Goal: Navigation & Orientation: Find specific page/section

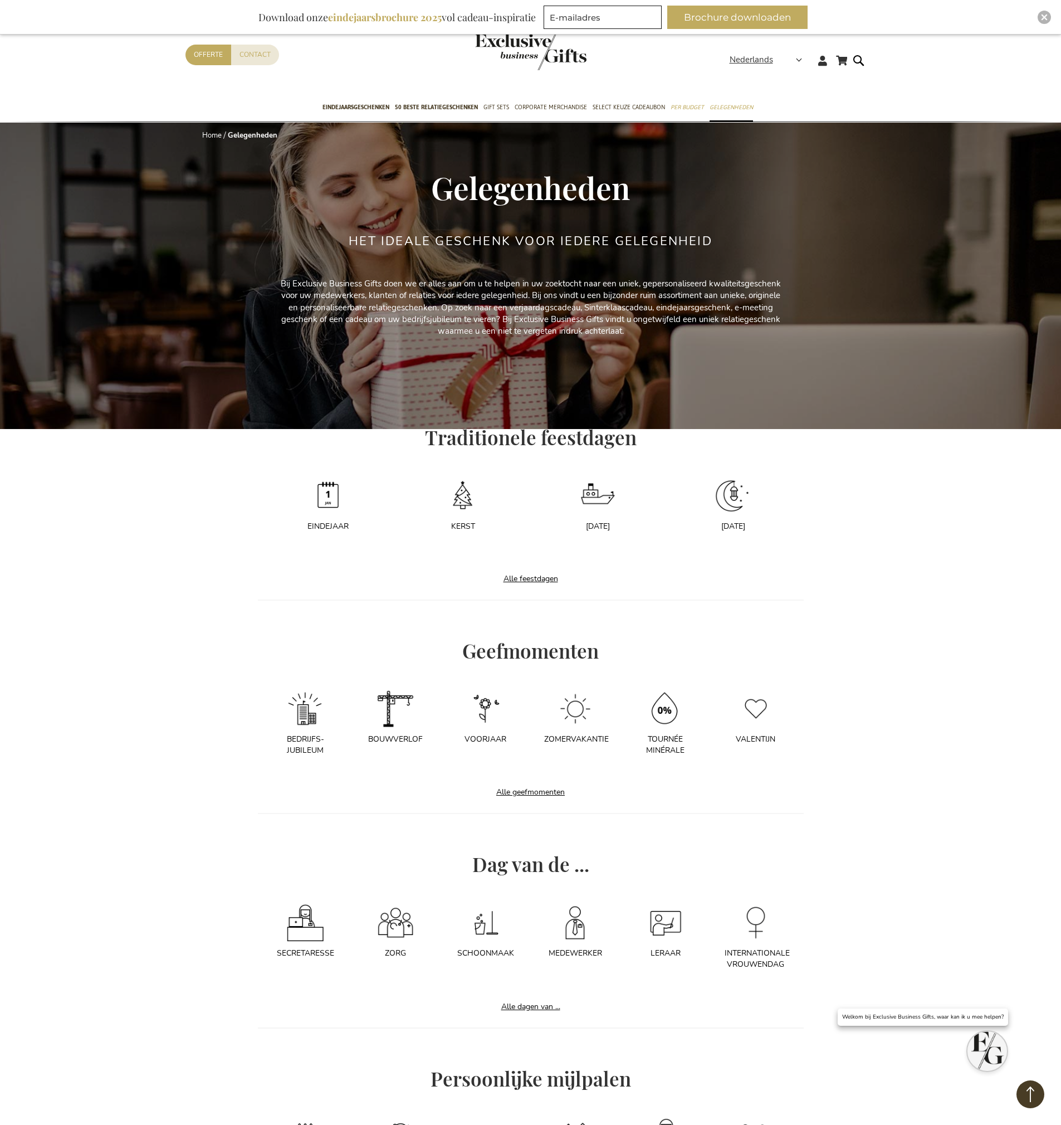
scroll to position [1660, 0]
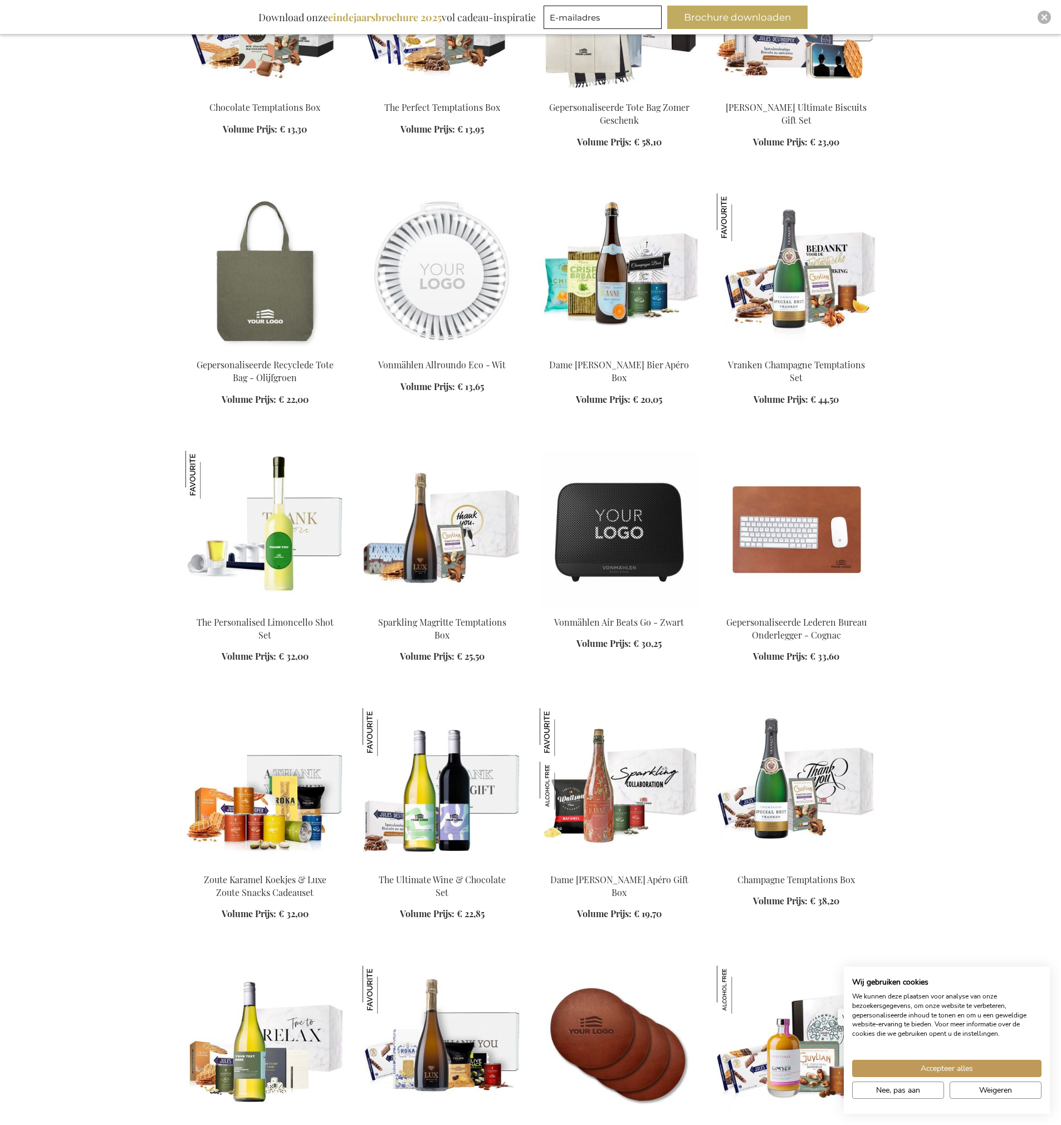
scroll to position [2458, 0]
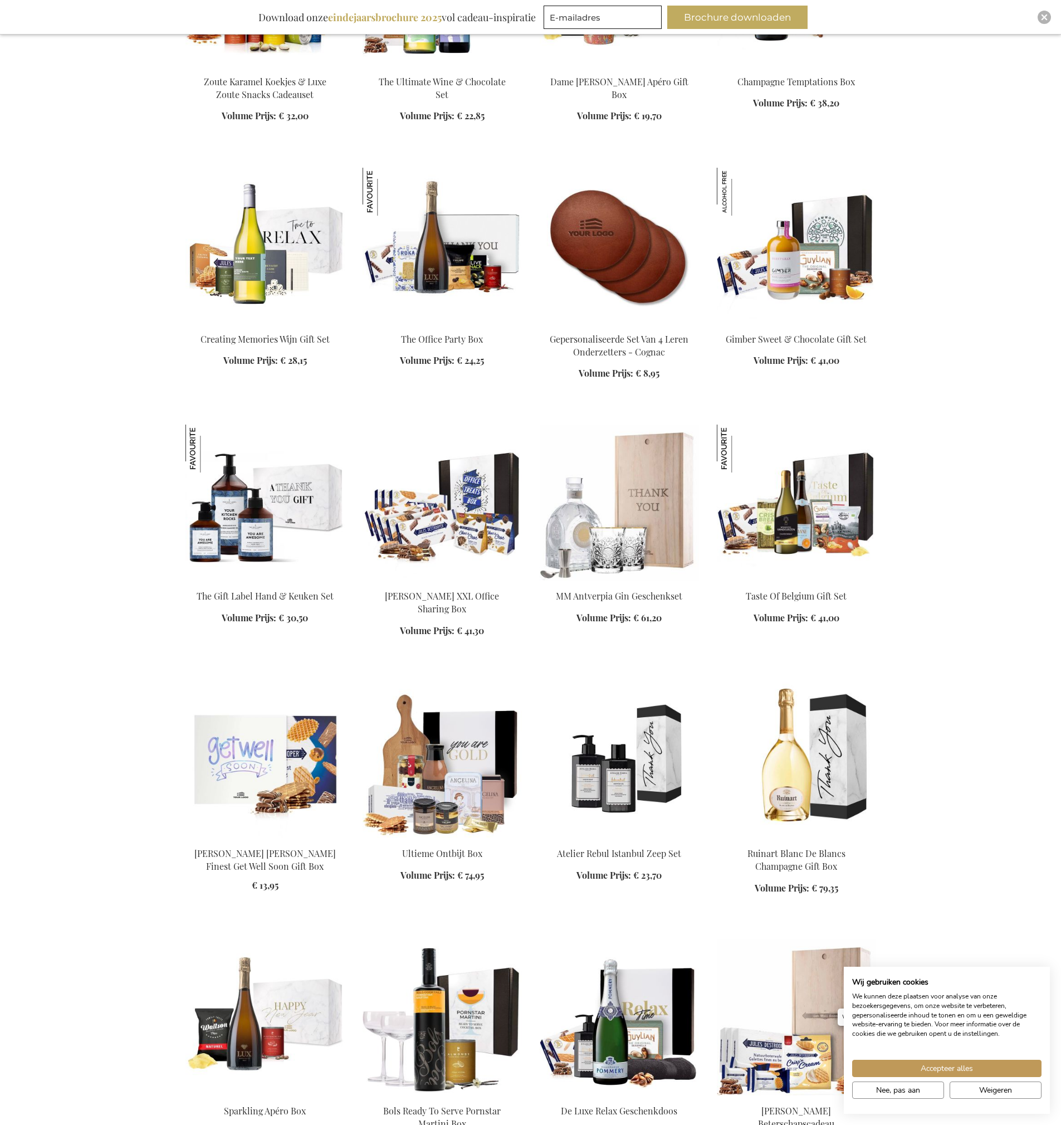
scroll to position [3894, 0]
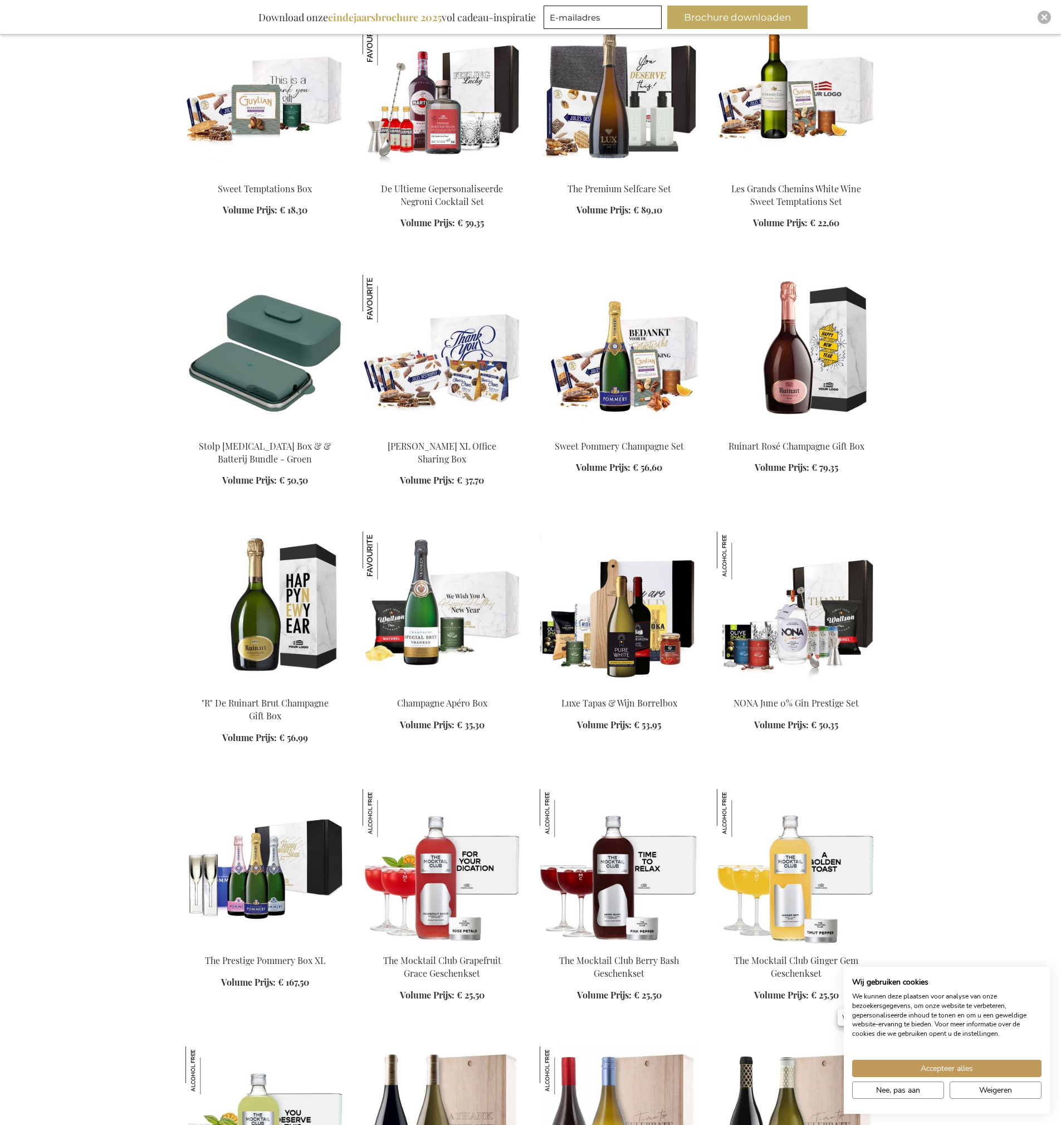
scroll to position [5007, 0]
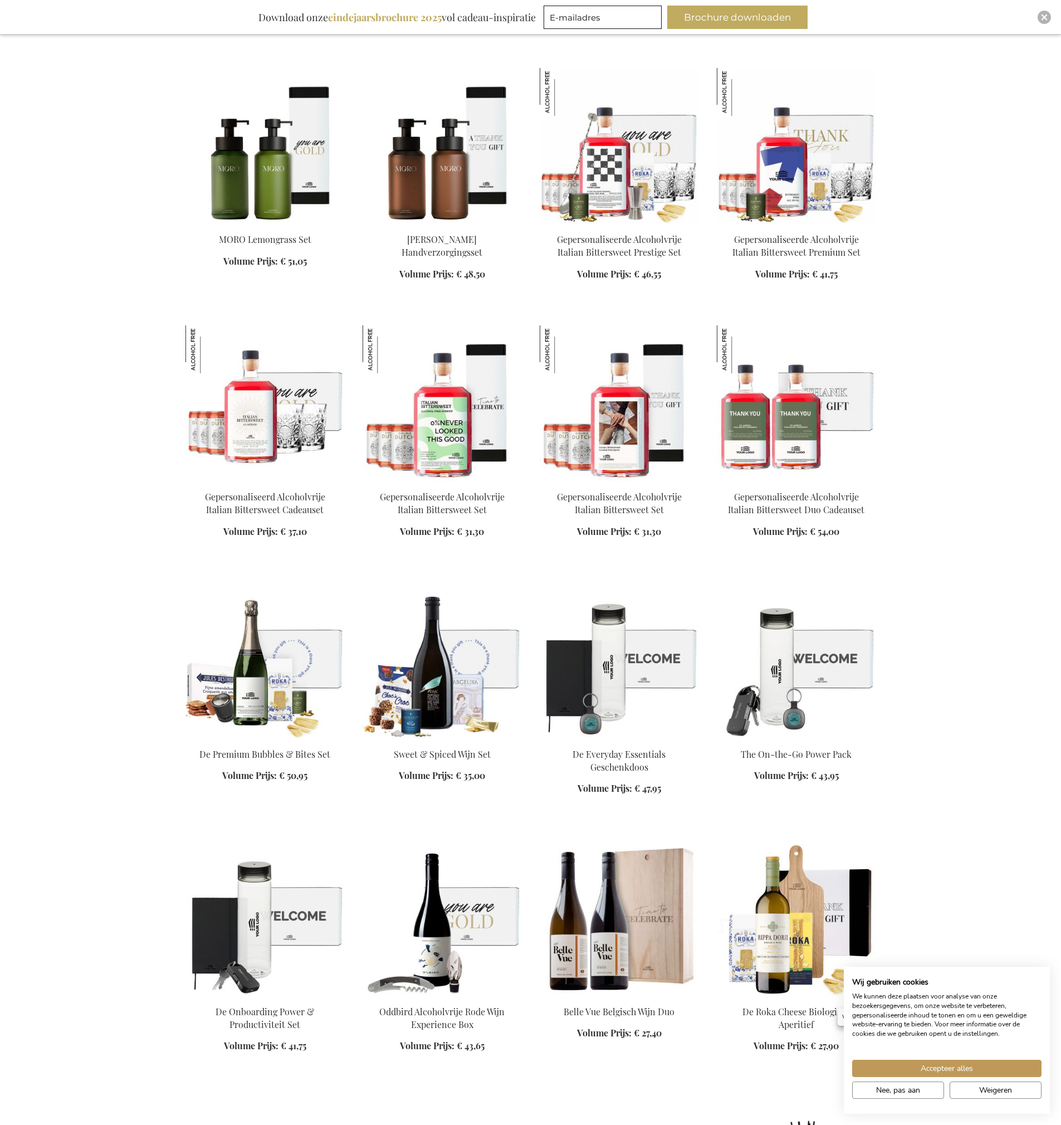
scroll to position [6520, 0]
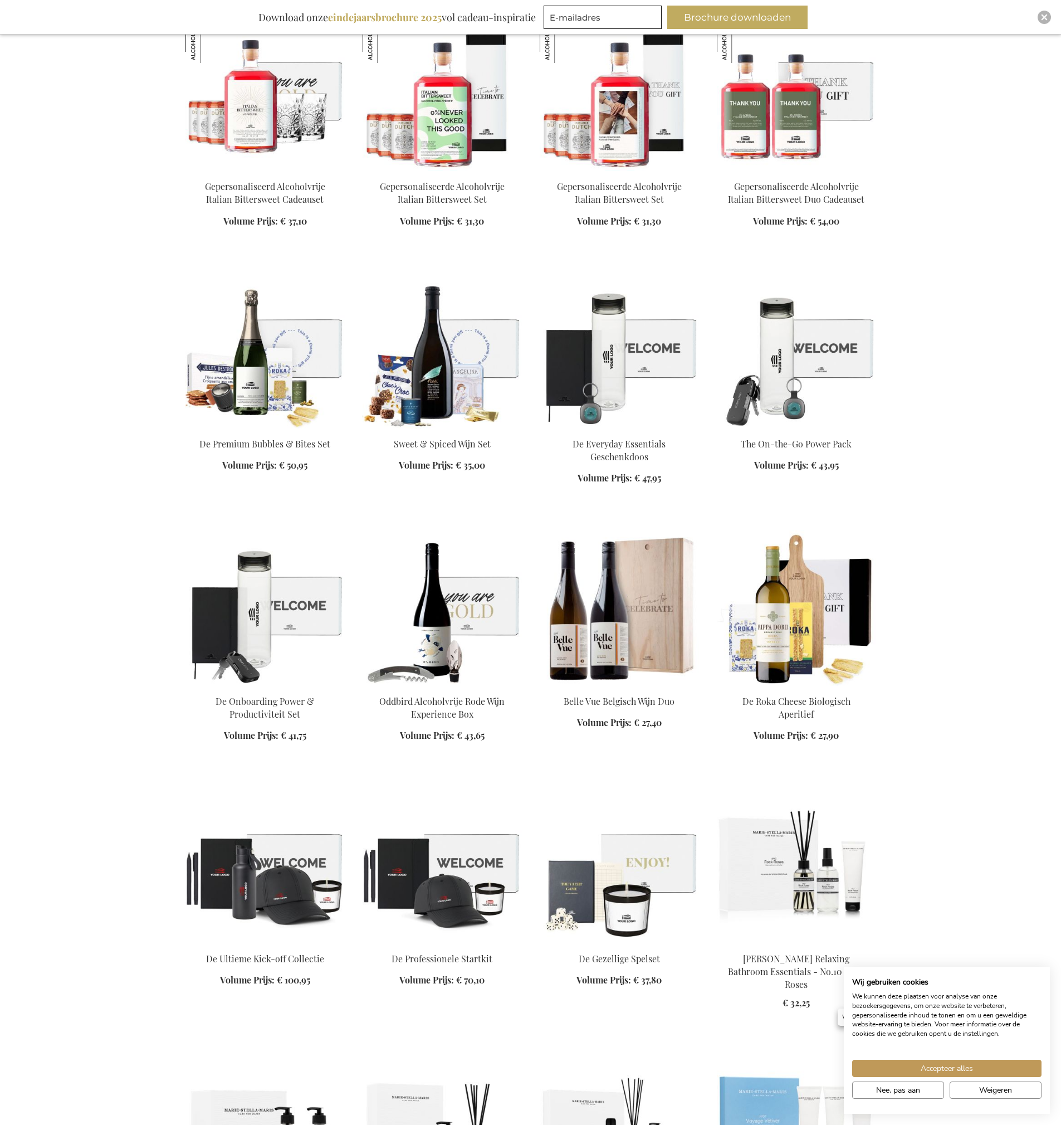
scroll to position [8576, 0]
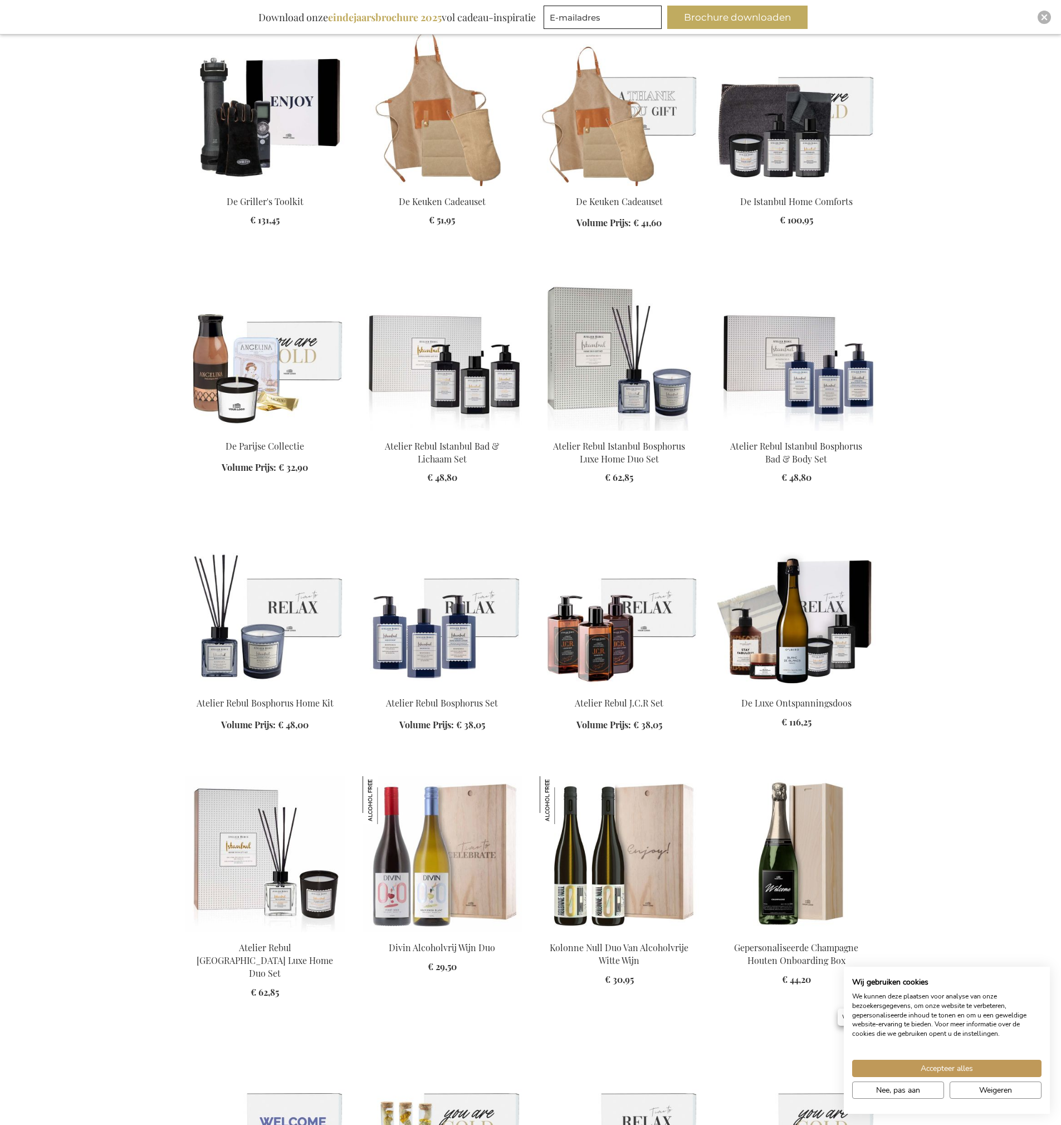
scroll to position [9416, 0]
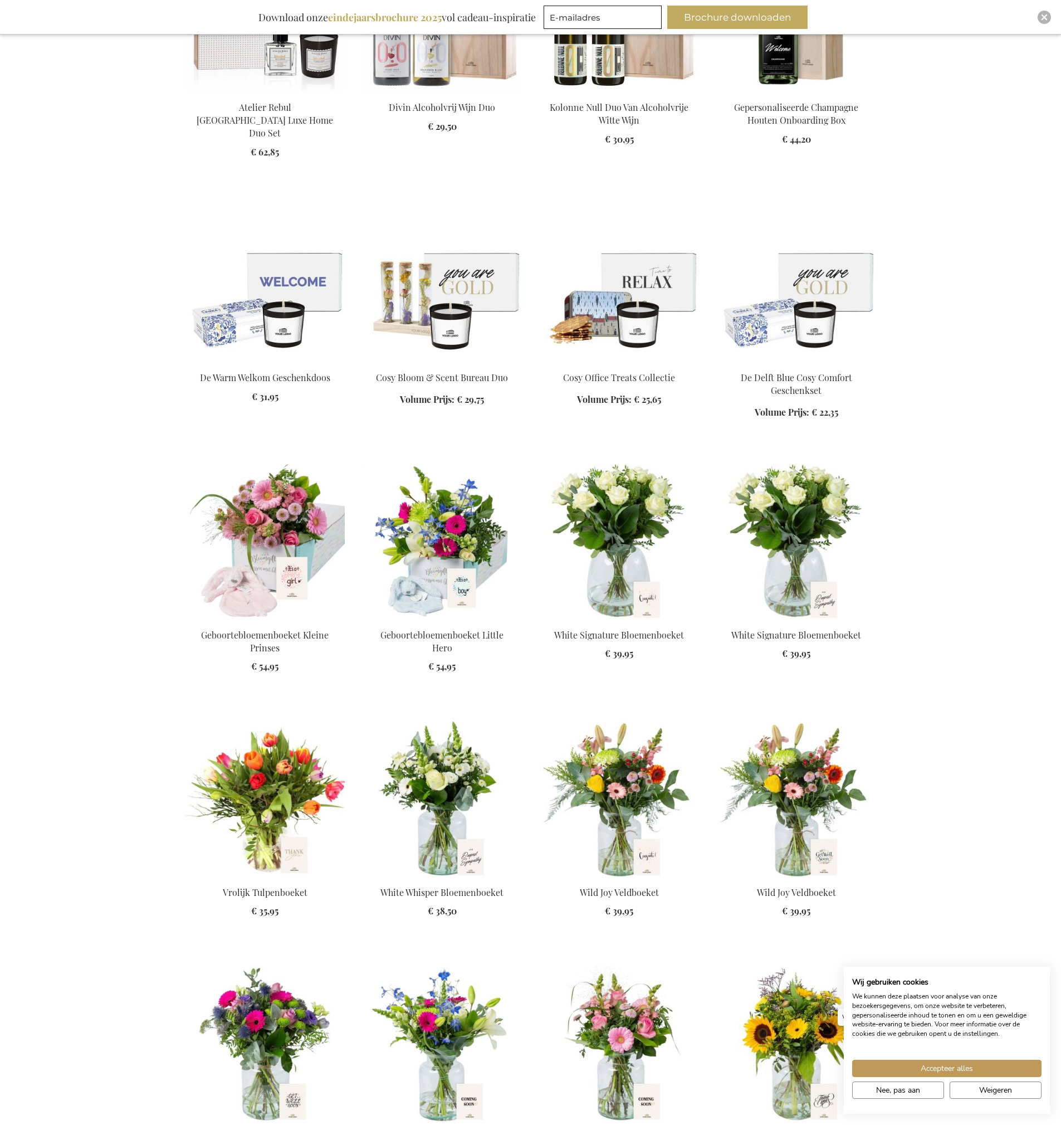
scroll to position [10973, 0]
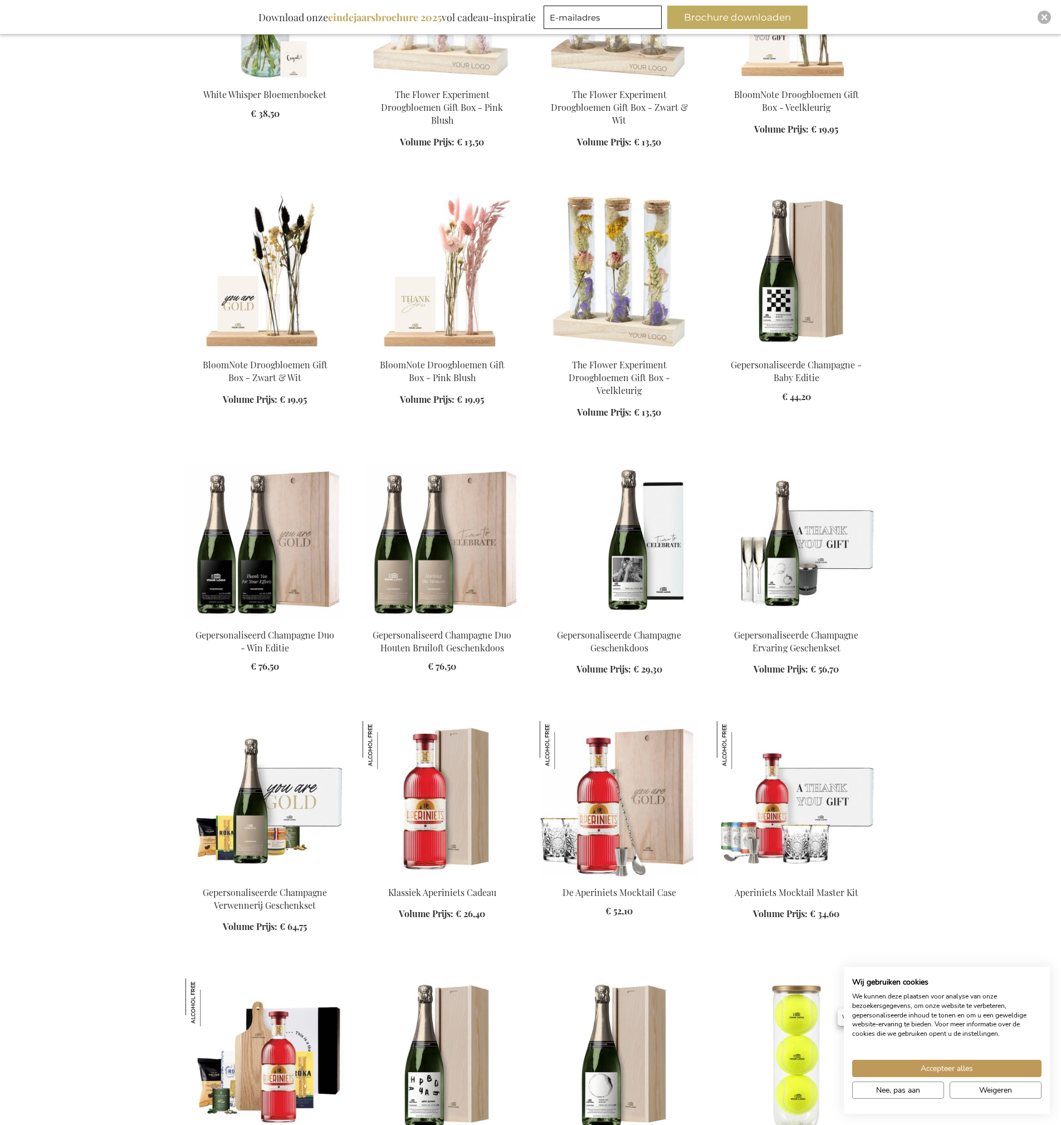
scroll to position [11245, 0]
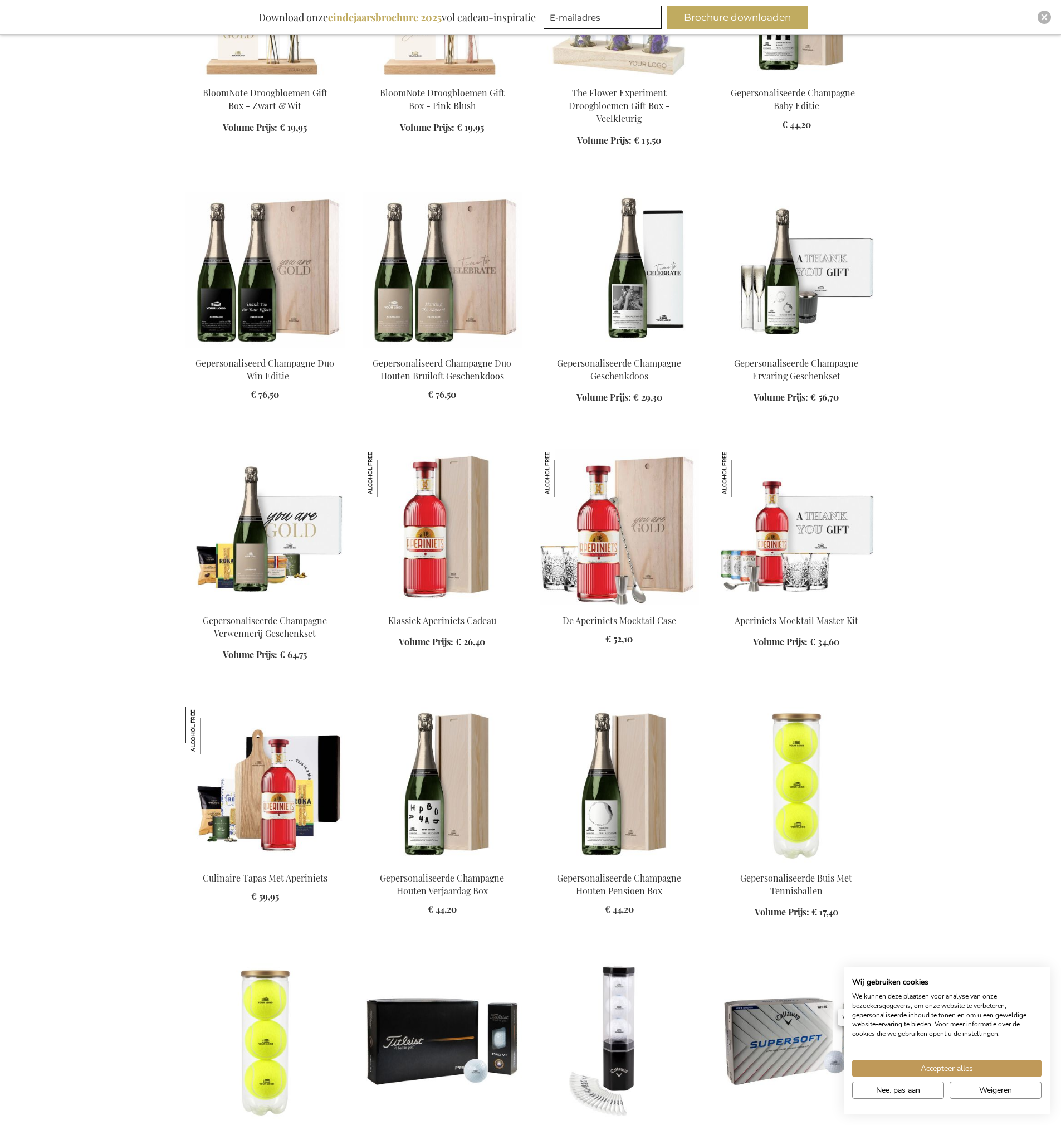
scroll to position [12719, 0]
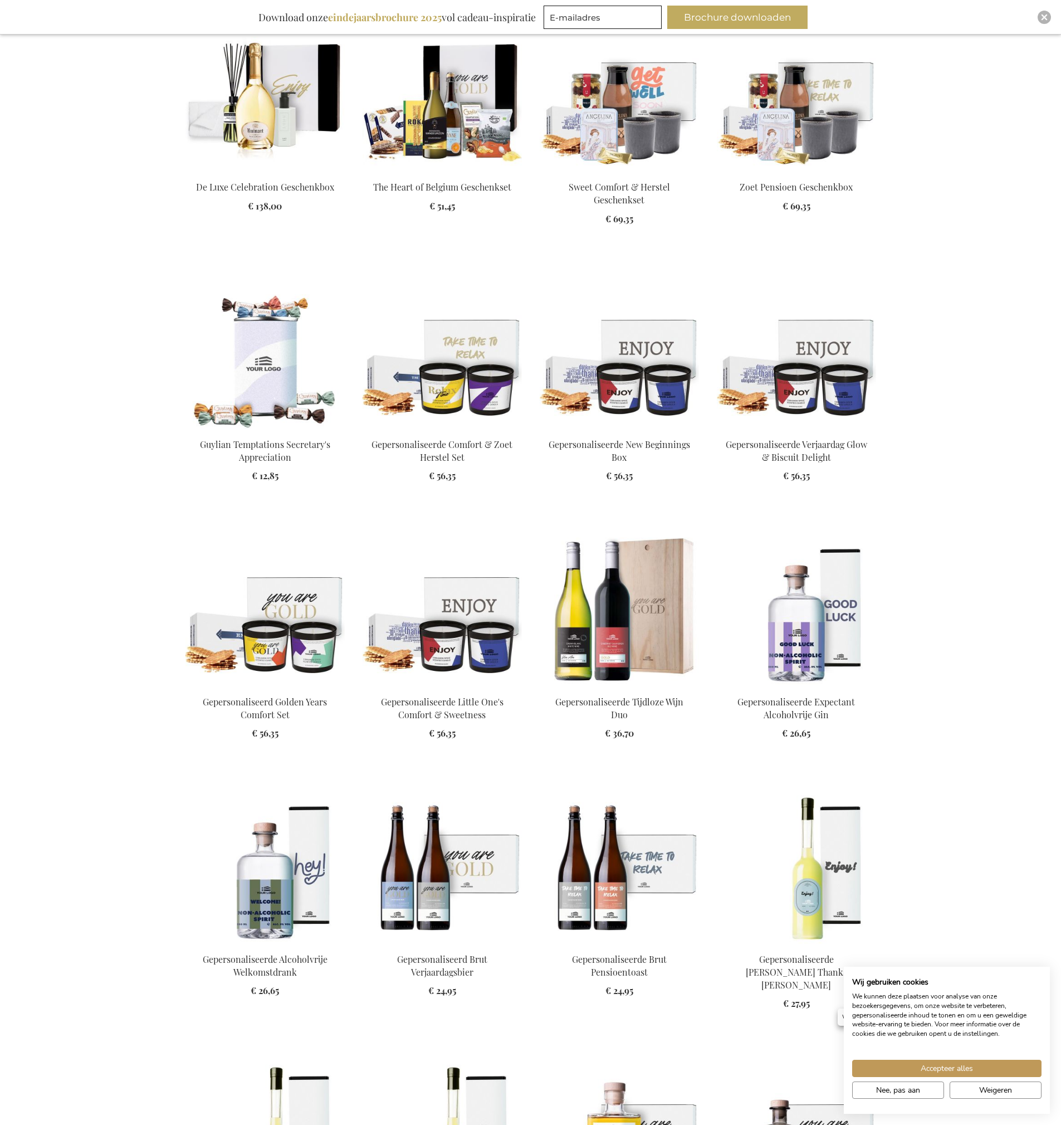
scroll to position [13923, 0]
